Goal: Use online tool/utility: Utilize a website feature to perform a specific function

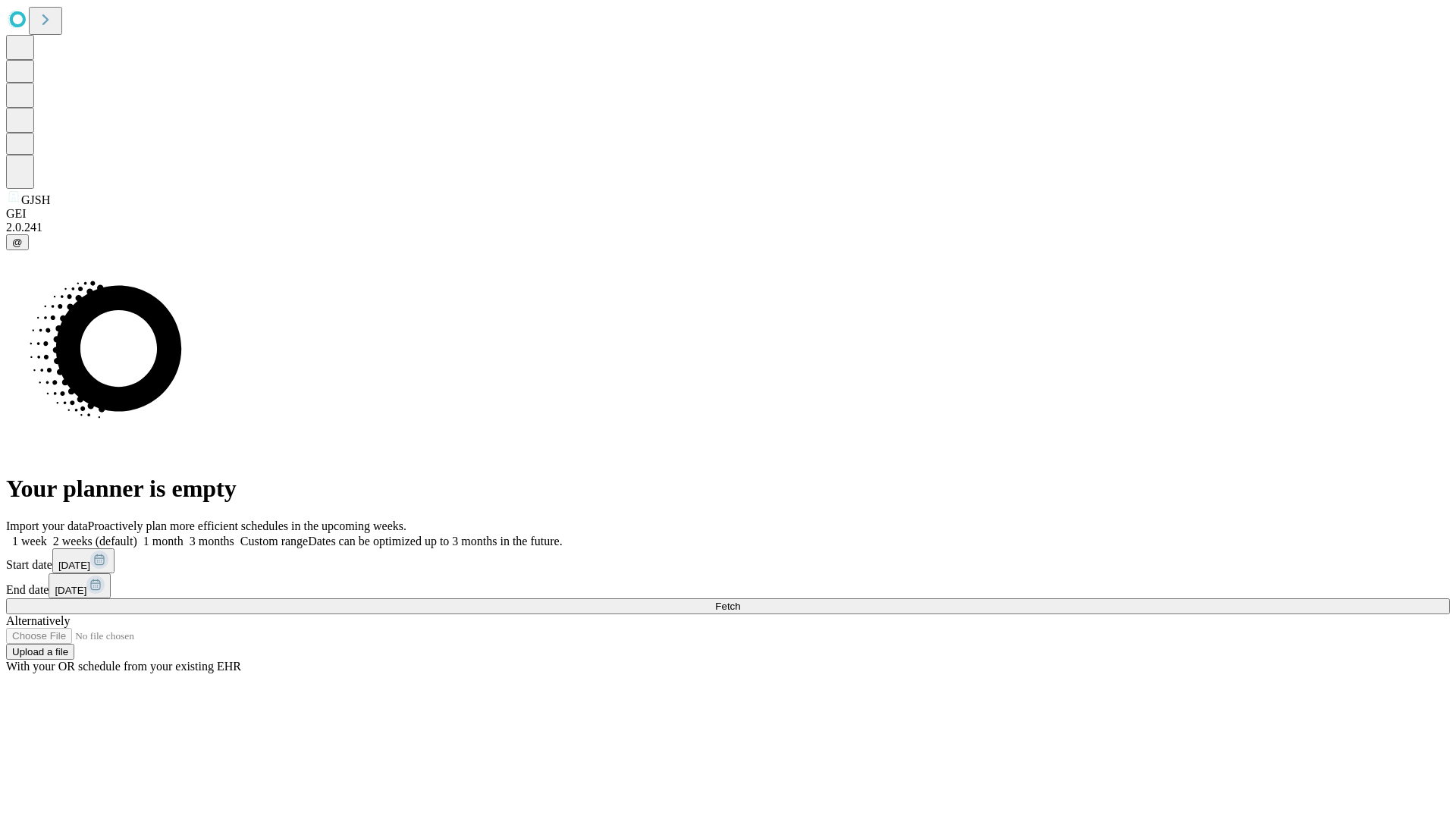
click at [740, 600] on span "Fetch" at bounding box center [728, 605] width 25 height 12
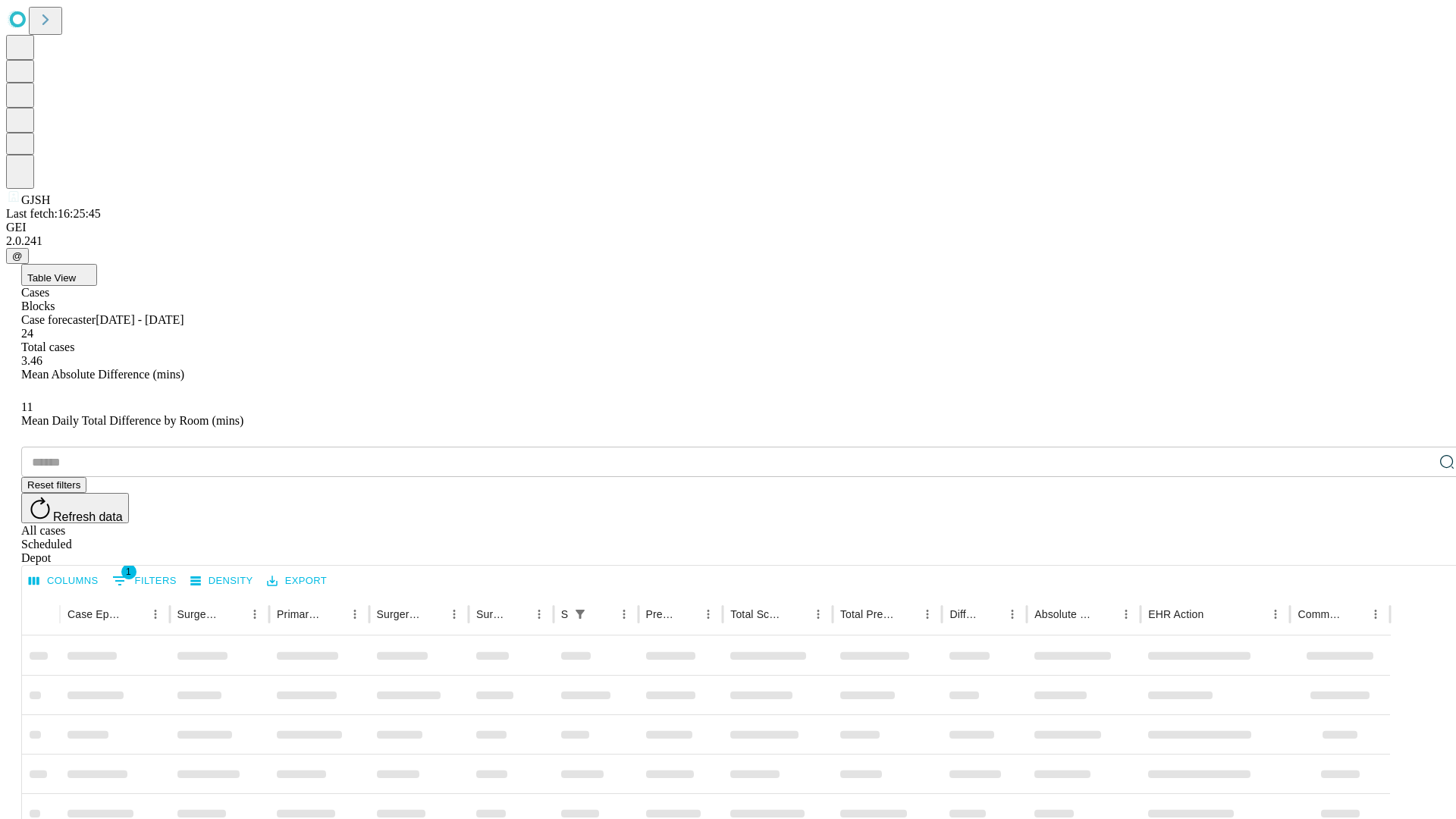
click at [76, 272] on span "Table View" at bounding box center [51, 278] width 49 height 12
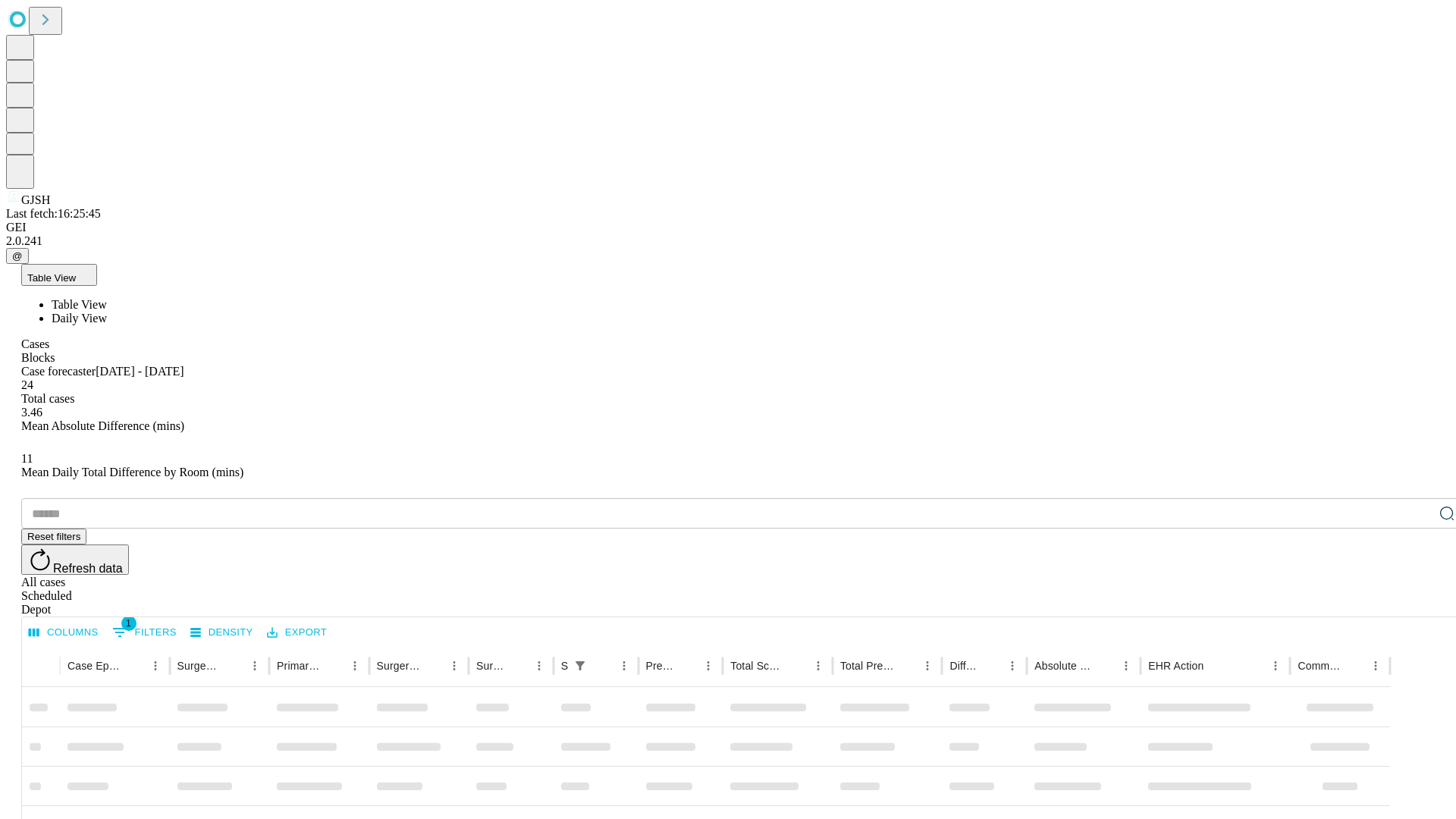
click at [107, 312] on span "Daily View" at bounding box center [78, 318] width 55 height 13
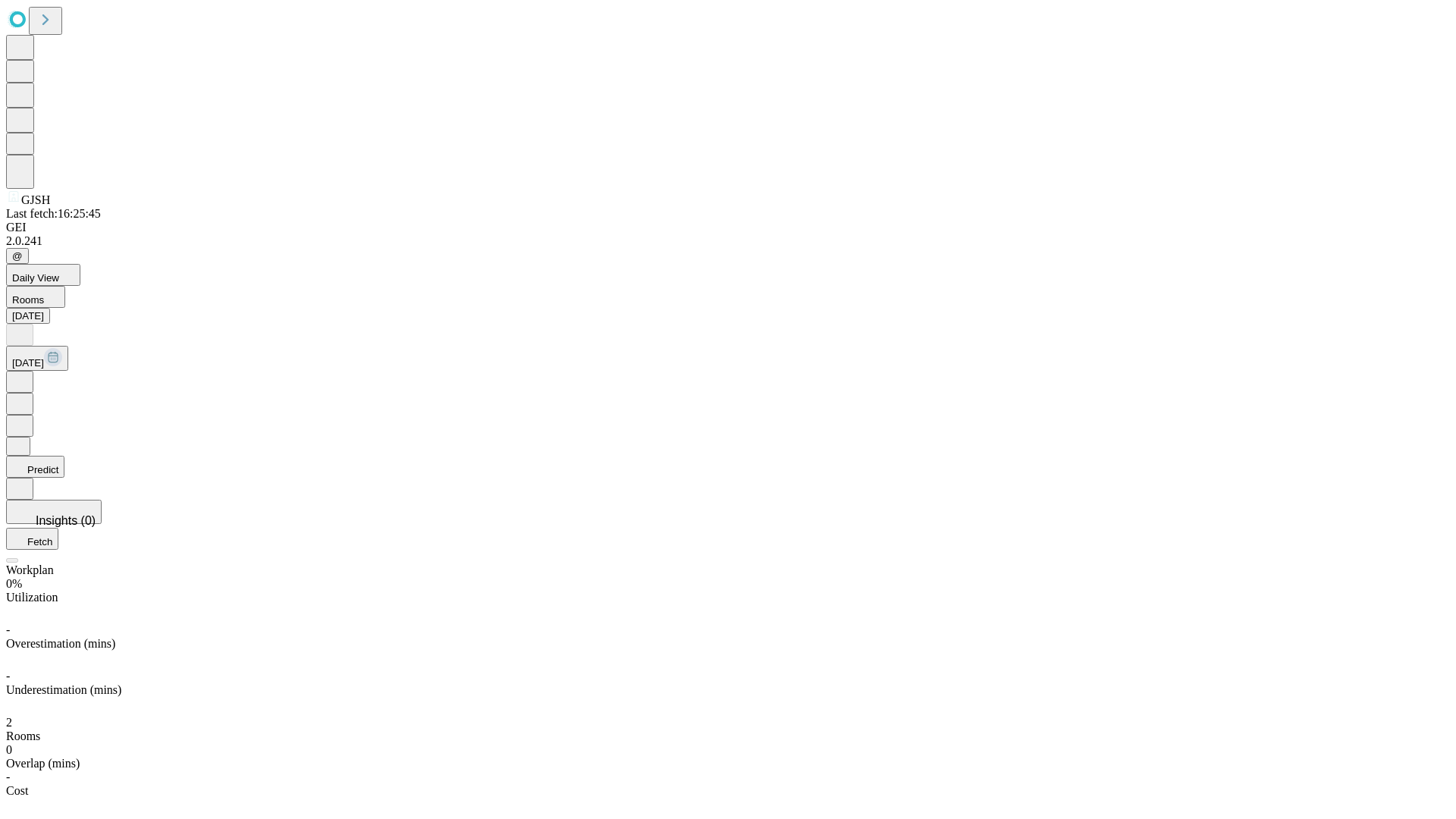
click at [65, 456] on button "Predict" at bounding box center [35, 467] width 59 height 22
